Goal: Information Seeking & Learning: Find specific fact

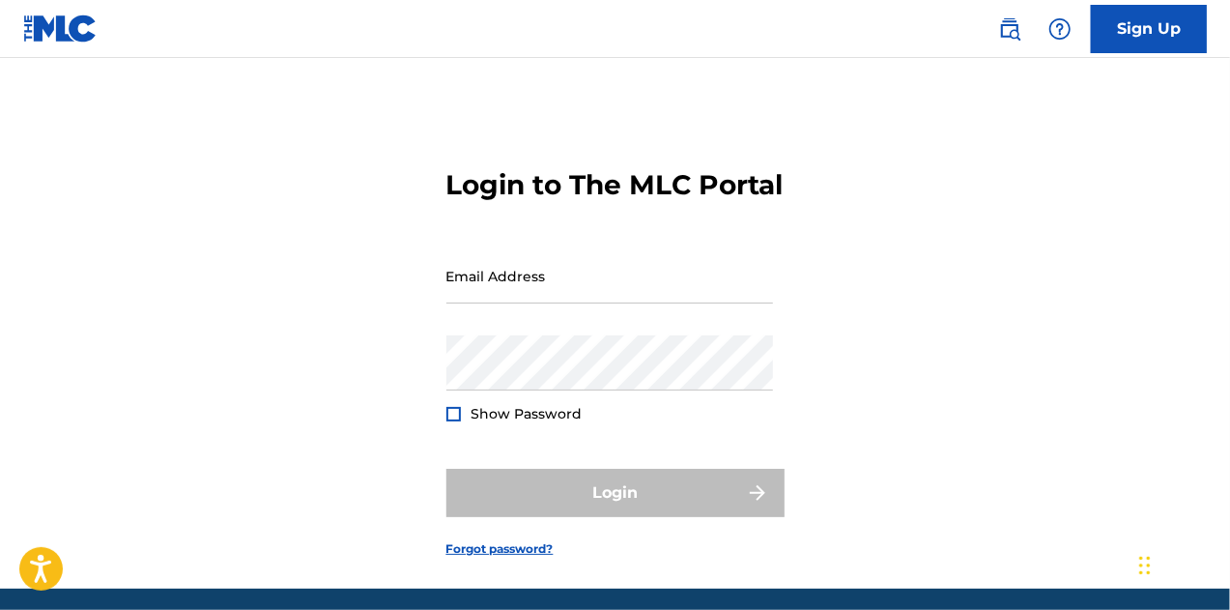
drag, startPoint x: 1016, startPoint y: 22, endPoint x: 966, endPoint y: 48, distance: 55.8
click at [1016, 22] on img at bounding box center [1009, 28] width 23 height 23
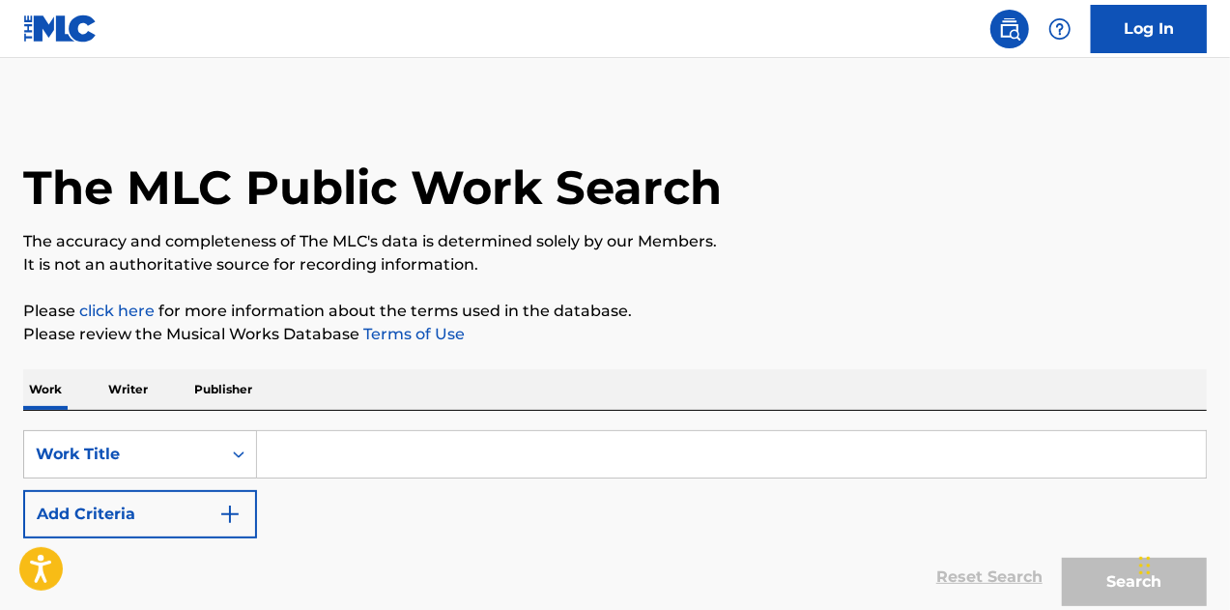
click at [313, 449] on input "Search Form" at bounding box center [731, 454] width 949 height 46
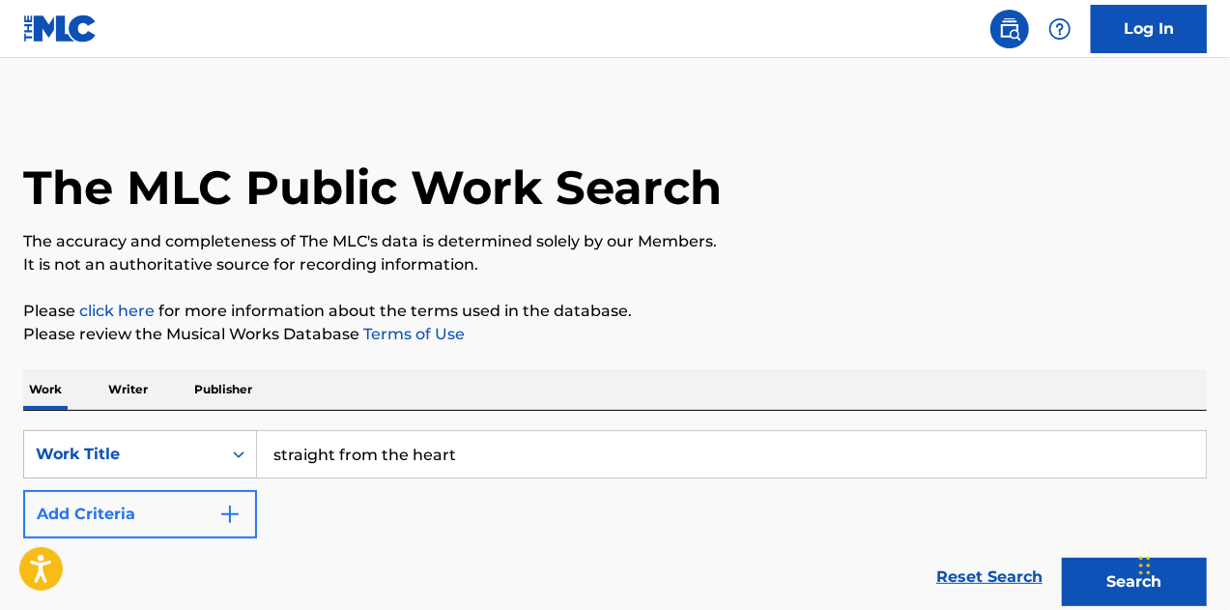
type input "straight from the heart"
click at [81, 513] on button "Add Criteria" at bounding box center [140, 514] width 234 height 48
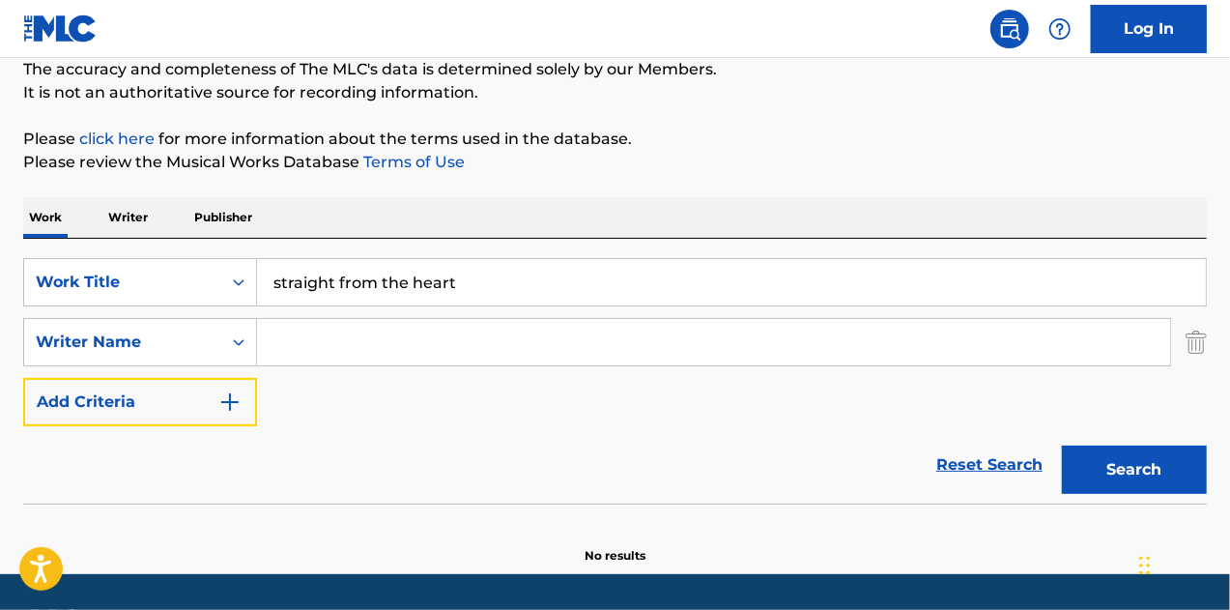
scroll to position [228, 0]
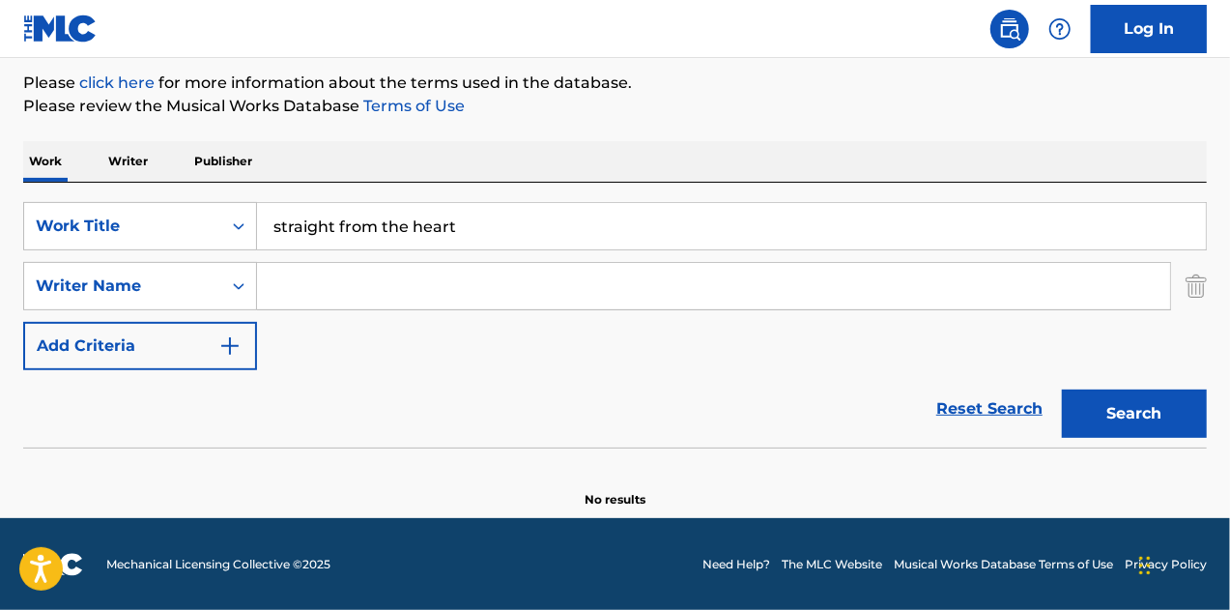
click at [371, 277] on input "Search Form" at bounding box center [713, 286] width 913 height 46
click at [1062, 389] on button "Search" at bounding box center [1134, 413] width 145 height 48
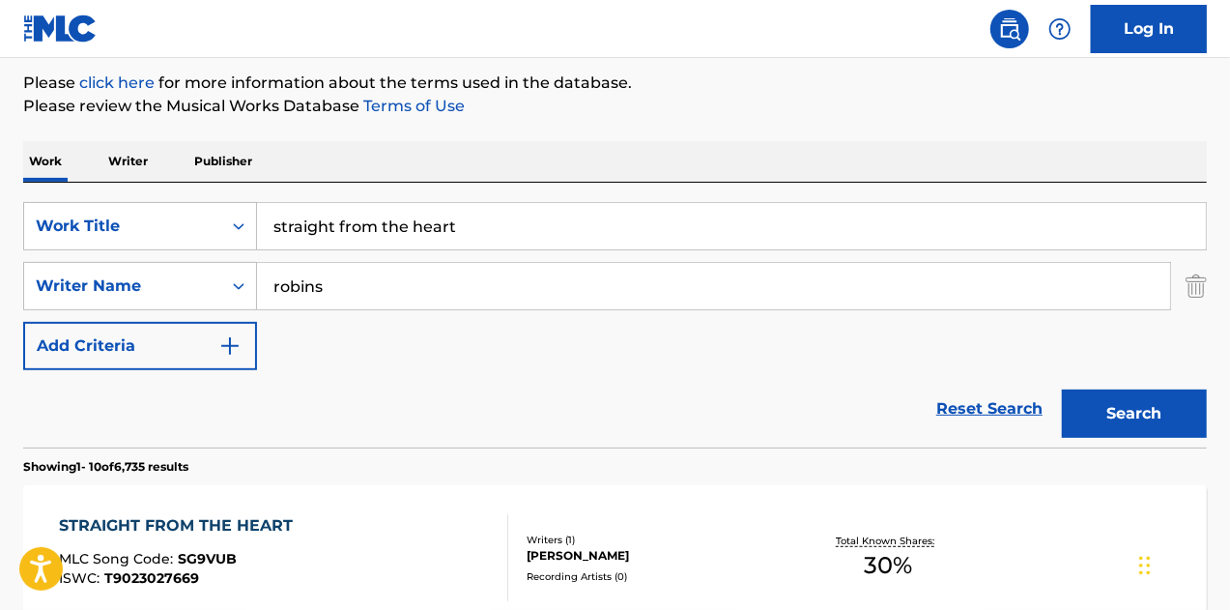
click at [302, 285] on input "robins" at bounding box center [713, 286] width 913 height 46
type input "[PERSON_NAME]"
click at [1062, 389] on button "Search" at bounding box center [1134, 413] width 145 height 48
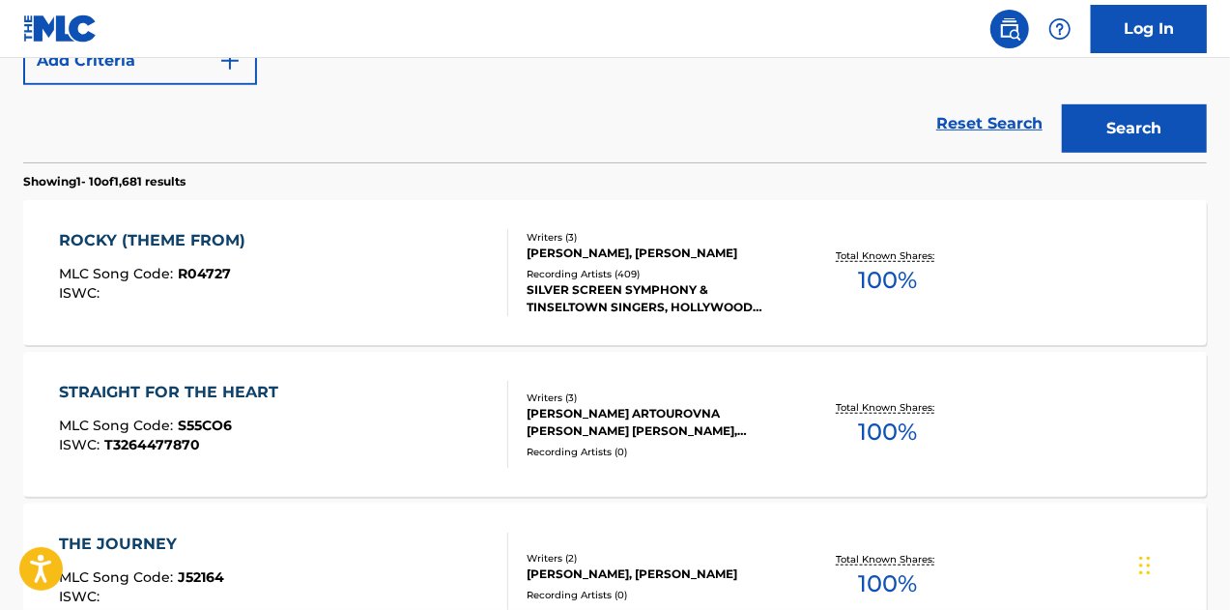
scroll to position [711, 0]
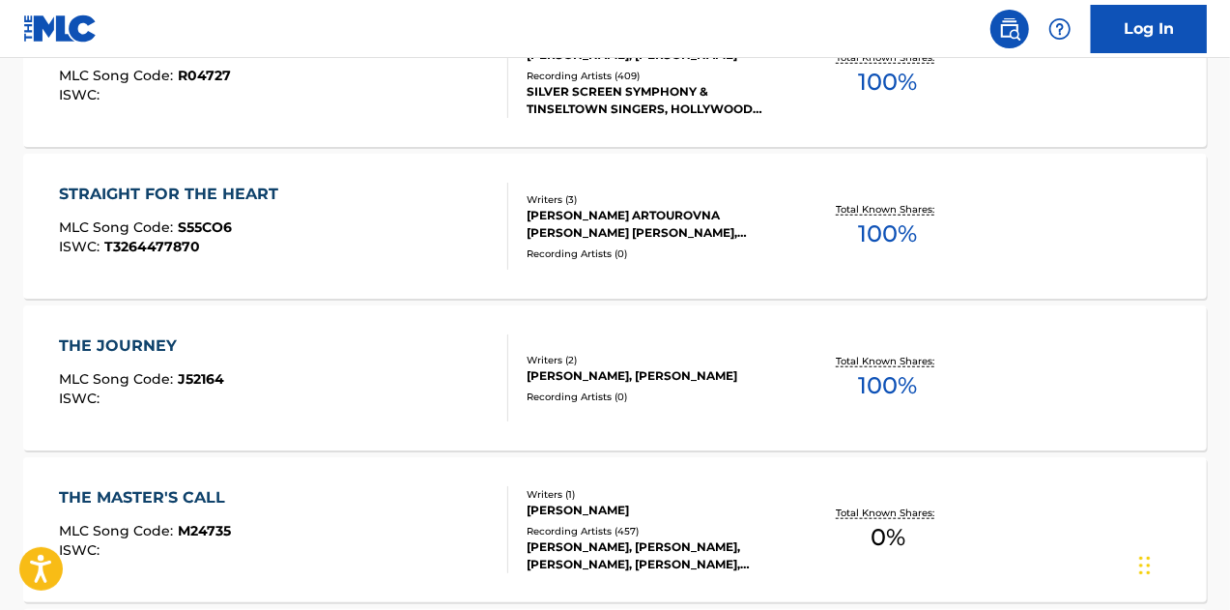
click at [425, 259] on div "STRAIGHT FOR THE HEART MLC Song Code : S55CO6 ISWC : T3264477870" at bounding box center [284, 226] width 450 height 87
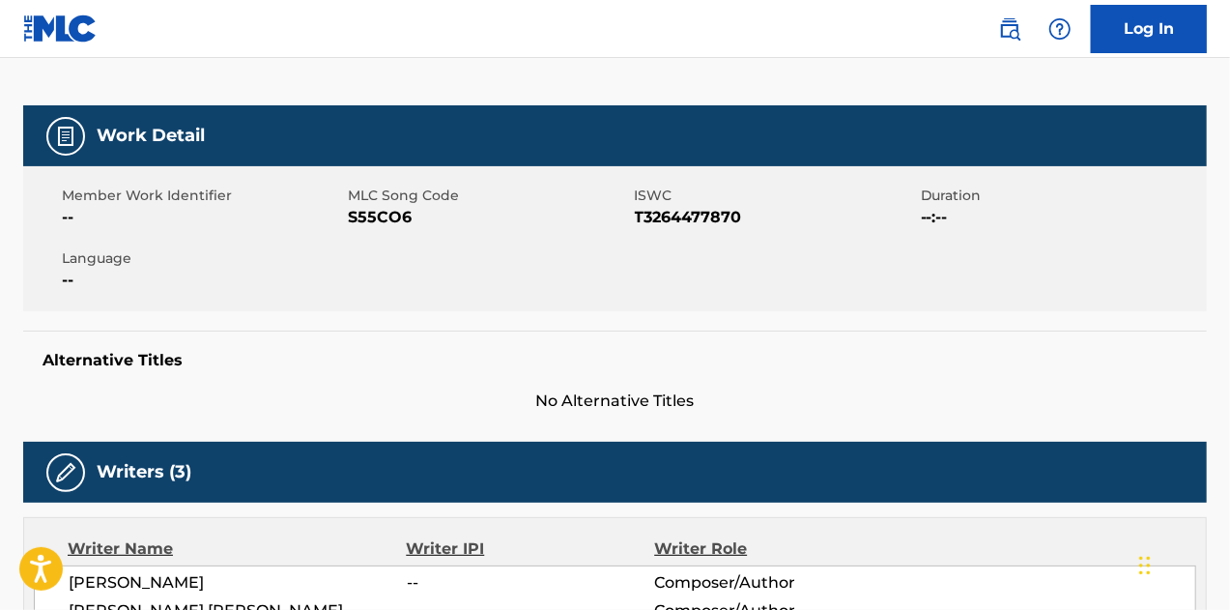
scroll to position [127, 0]
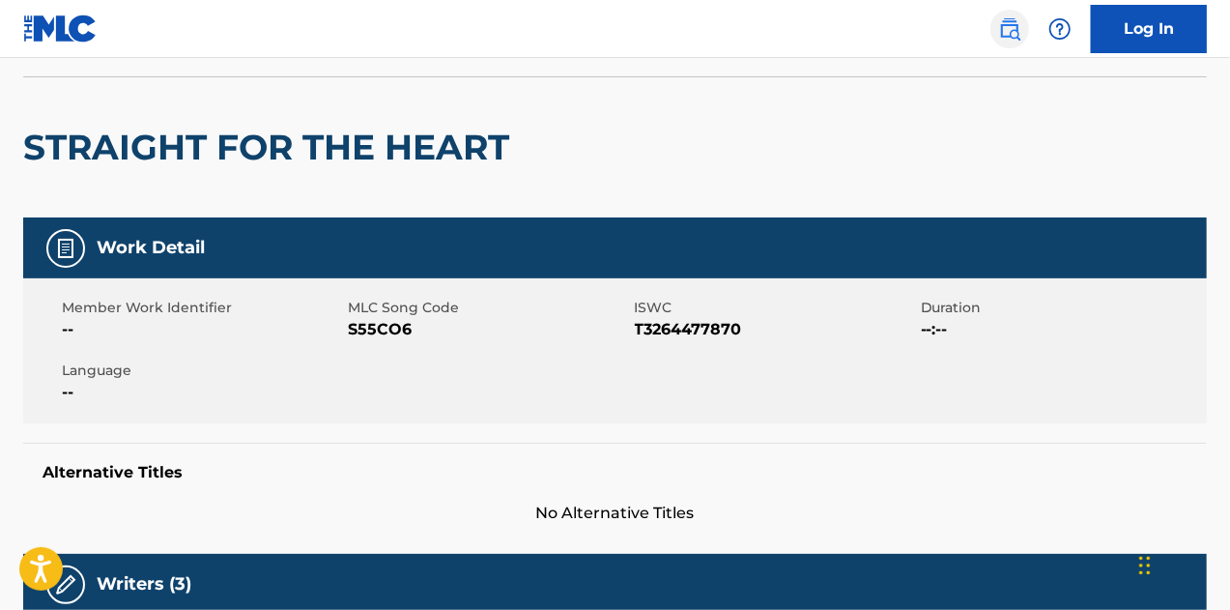
click at [1012, 36] on img at bounding box center [1009, 28] width 23 height 23
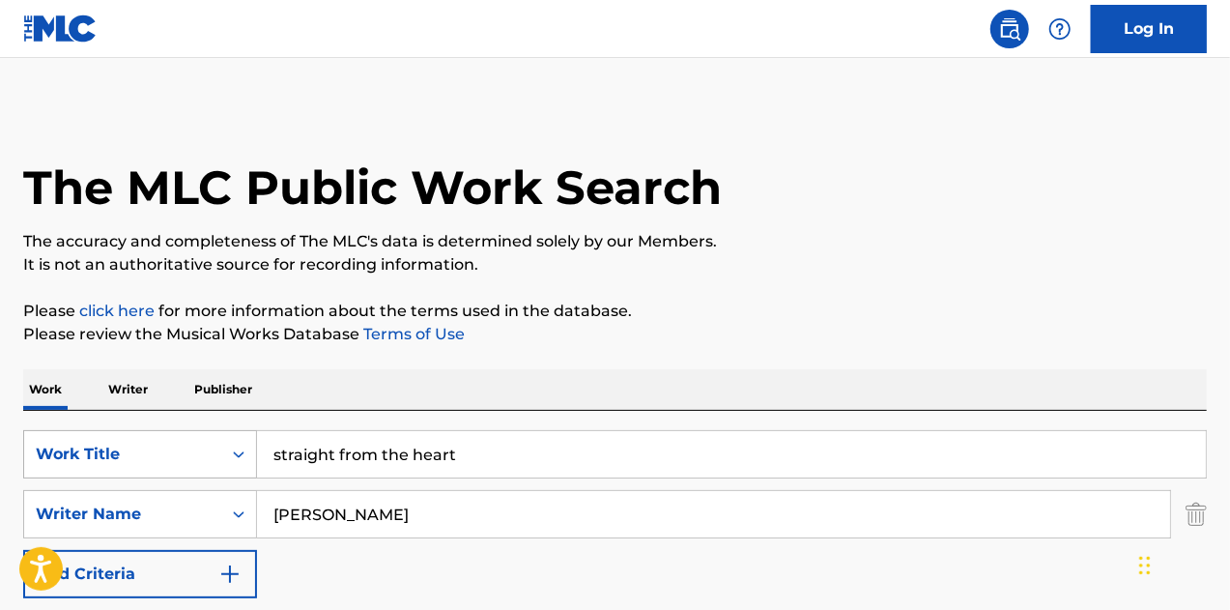
drag, startPoint x: 510, startPoint y: 422, endPoint x: 113, endPoint y: 439, distance: 397.6
click at [113, 439] on div "SearchWithCriteriaad2e7e31-3fc2-4a3b-8509-6a00c39641da Work Title straight from…" at bounding box center [615, 543] width 1184 height 265
drag, startPoint x: 462, startPoint y: 447, endPoint x: 200, endPoint y: 444, distance: 261.9
click at [200, 444] on div "SearchWithCriteriaad2e7e31-3fc2-4a3b-8509-6a00c39641da Work Title straight from…" at bounding box center [615, 454] width 1184 height 48
type input "veil"
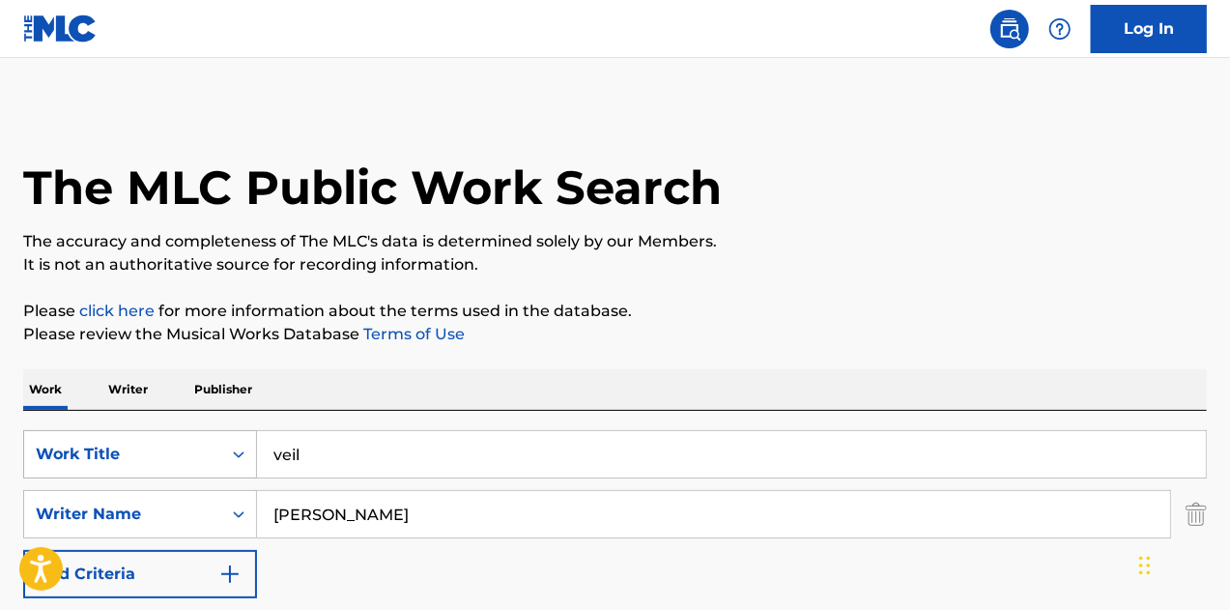
drag, startPoint x: 367, startPoint y: 521, endPoint x: 151, endPoint y: 500, distance: 217.5
click at [151, 500] on div "SearchWithCriteriabd9b83d7-f956-4c93-b355-bbb40c44a4d7 Writer Name [PERSON_NAME]" at bounding box center [615, 514] width 1184 height 48
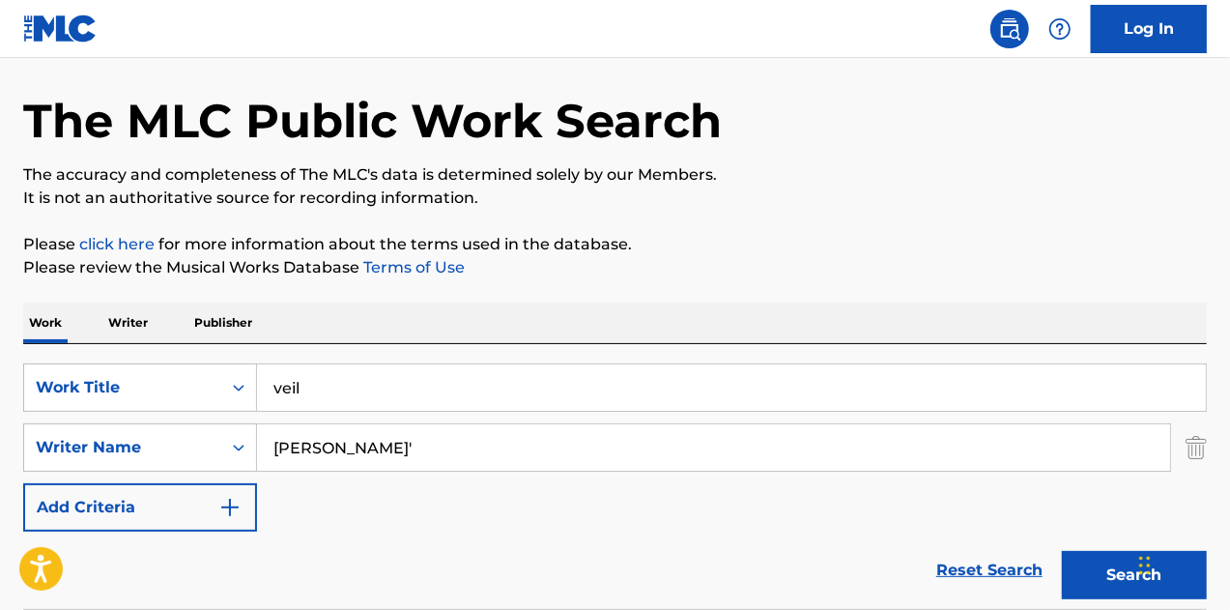
scroll to position [97, 0]
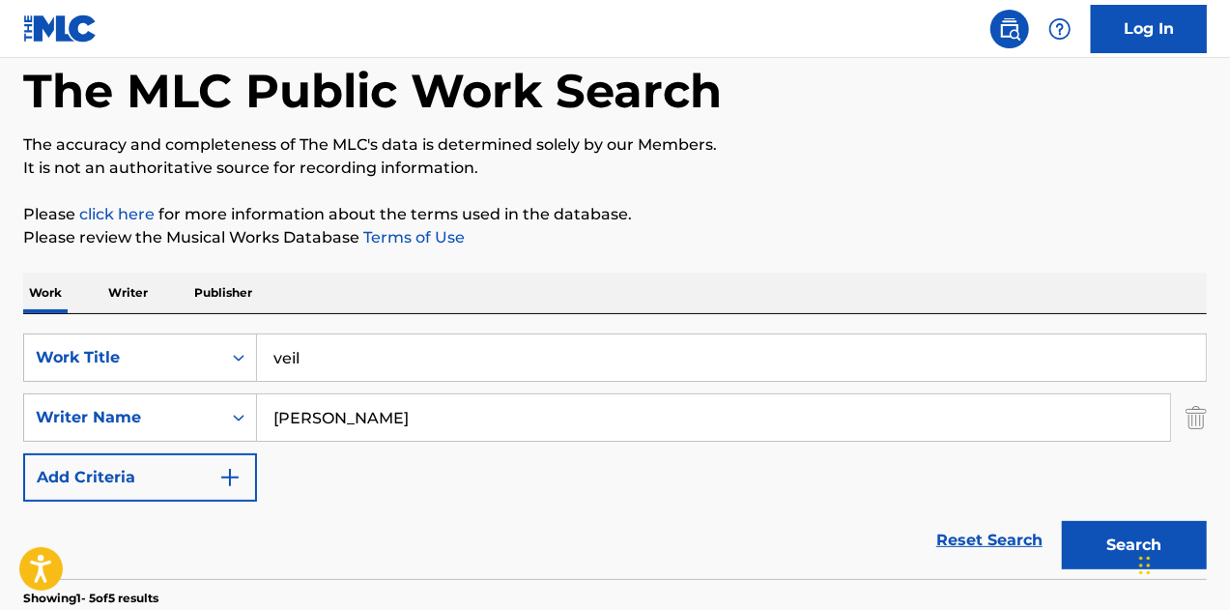
type input "[PERSON_NAME]"
click at [1062, 521] on button "Search" at bounding box center [1134, 545] width 145 height 48
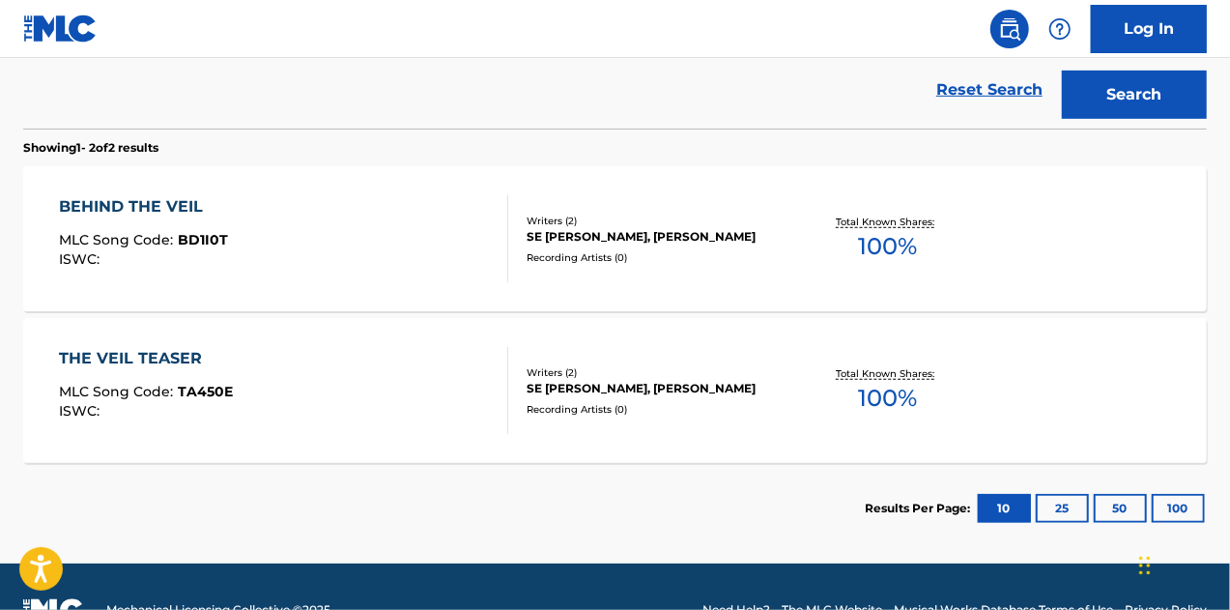
scroll to position [592, 0]
